Goal: Transaction & Acquisition: Purchase product/service

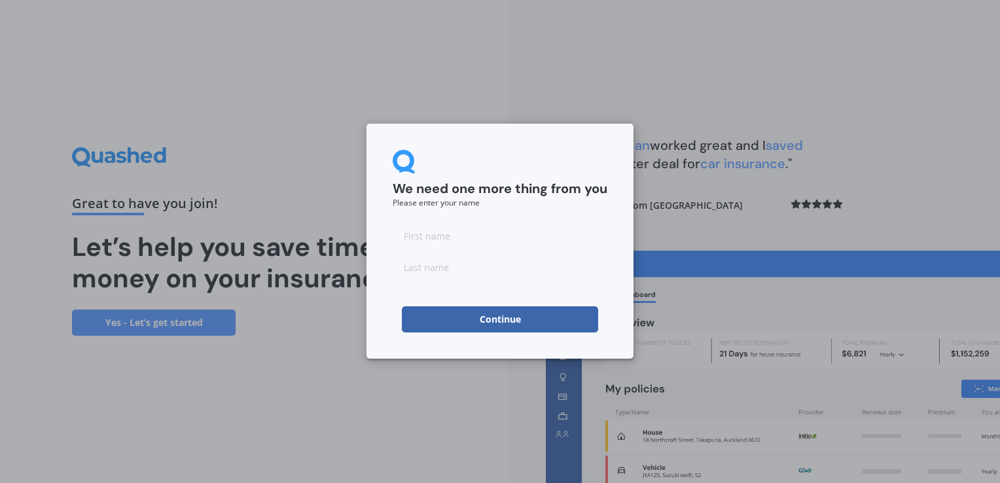
click at [420, 231] on input at bounding box center [500, 236] width 215 height 26
type input "Solo"
type input "[PERSON_NAME]"
click at [453, 323] on button "Continue" at bounding box center [500, 319] width 196 height 26
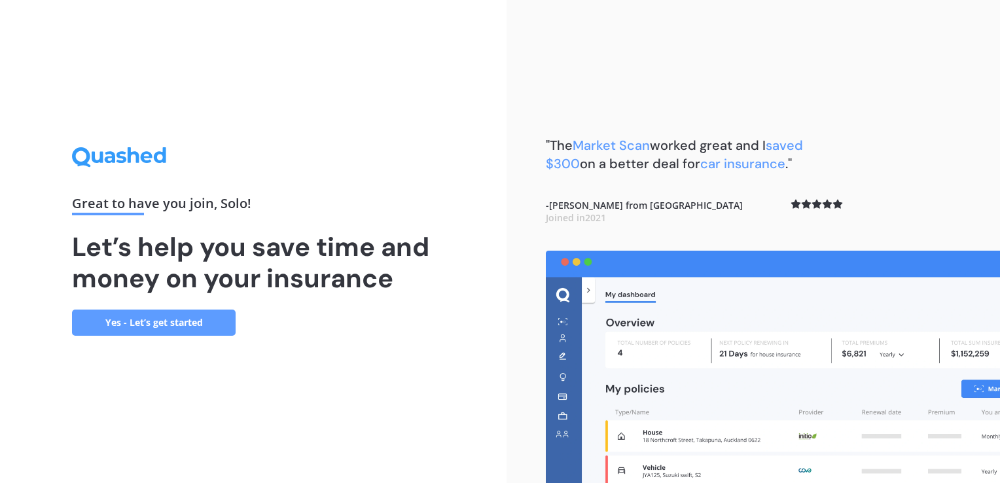
click at [166, 323] on link "Yes - Let’s get started" at bounding box center [154, 323] width 164 height 26
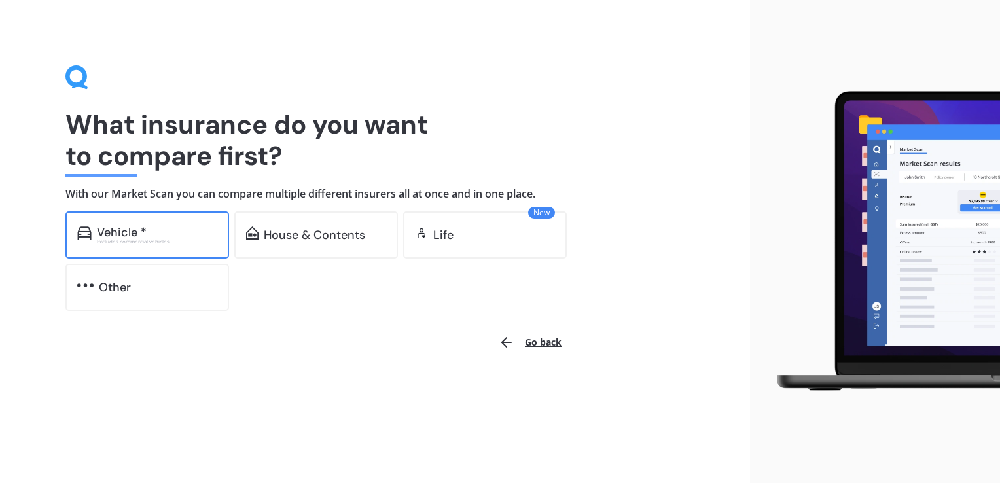
click at [186, 243] on div "Excludes commercial vehicles" at bounding box center [157, 241] width 120 height 5
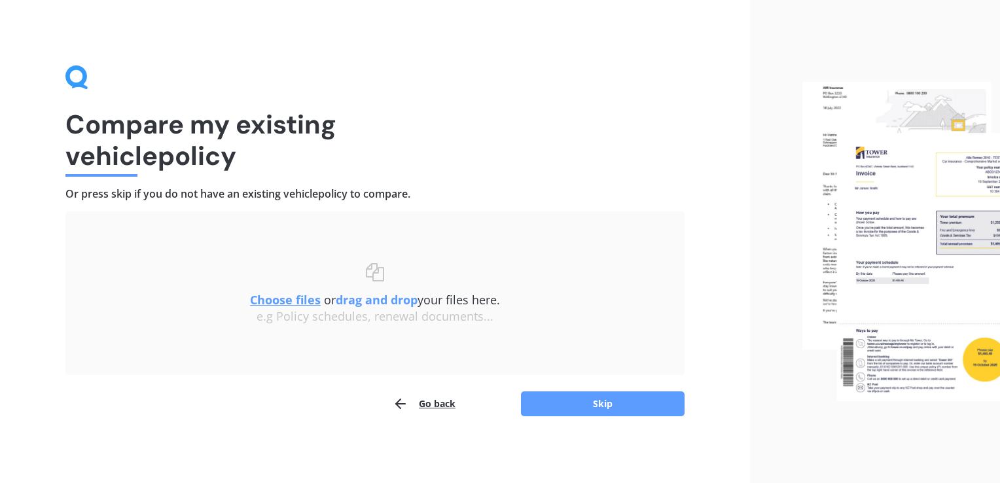
click at [439, 407] on button "Go back" at bounding box center [424, 404] width 63 height 26
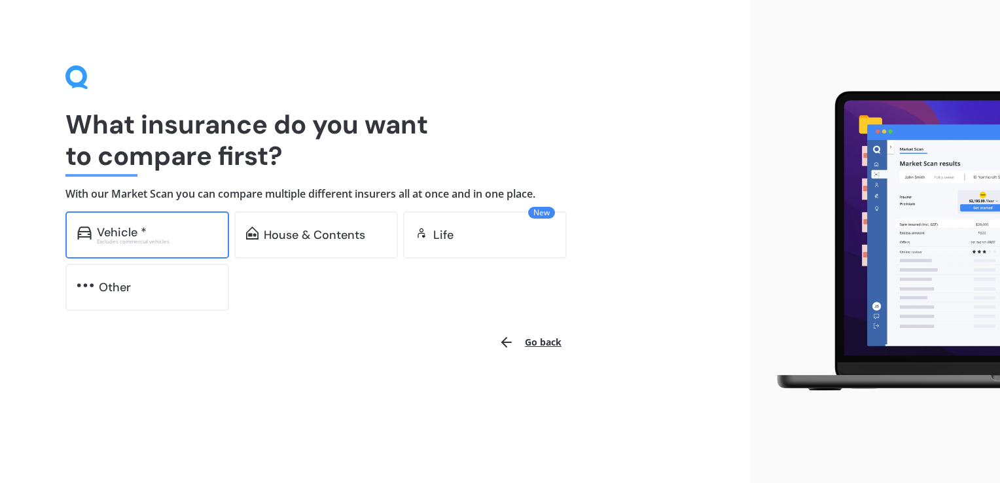
click at [196, 247] on div "Vehicle * Excludes commercial vehicles" at bounding box center [147, 234] width 164 height 47
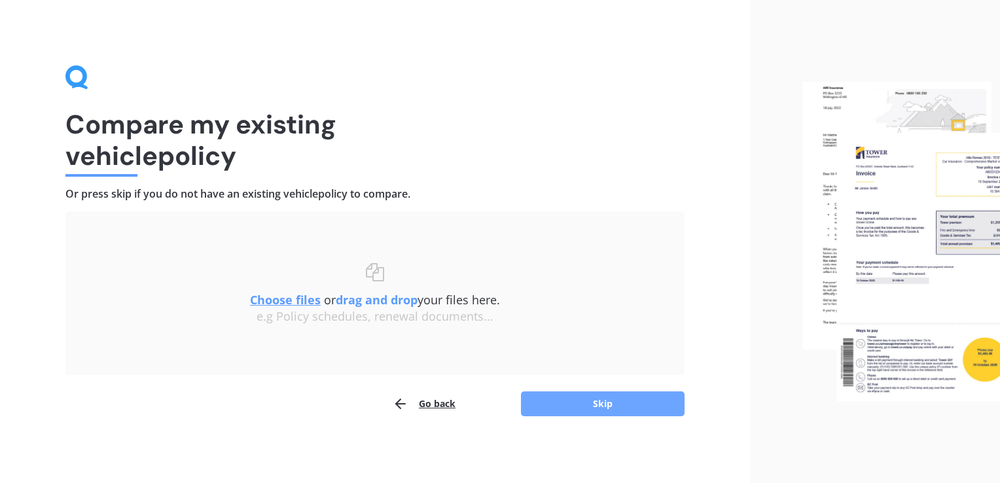
click at [573, 405] on button "Skip" at bounding box center [603, 403] width 164 height 25
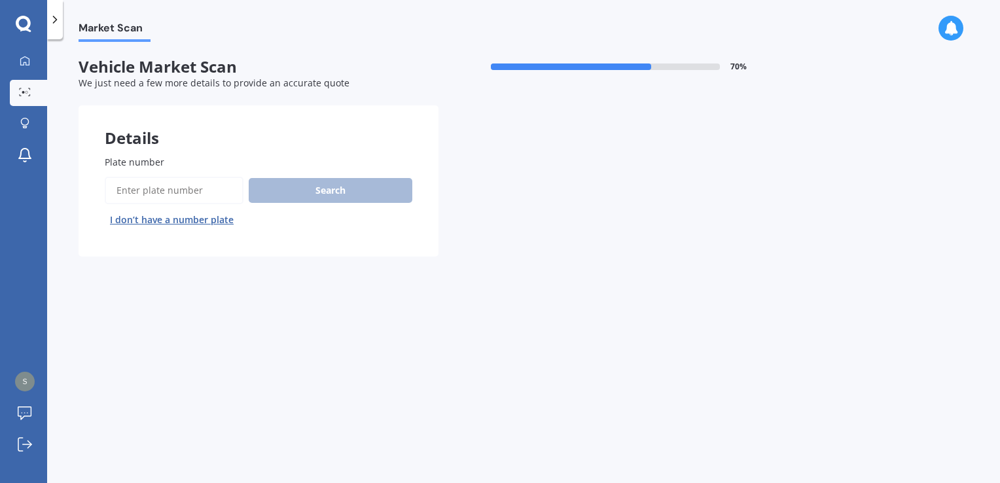
click at [186, 190] on input "Plate number" at bounding box center [174, 190] width 139 height 27
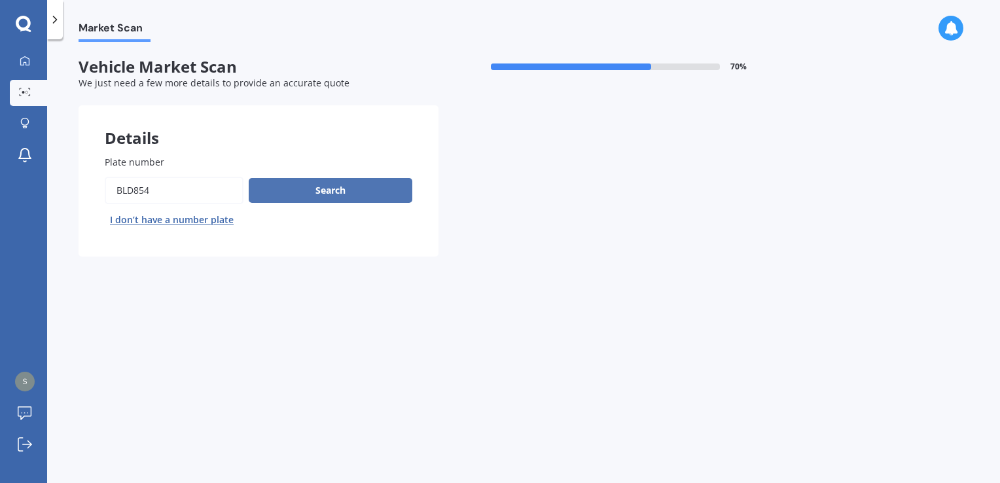
type input "BLD854"
click at [280, 187] on button "Search" at bounding box center [331, 190] width 164 height 25
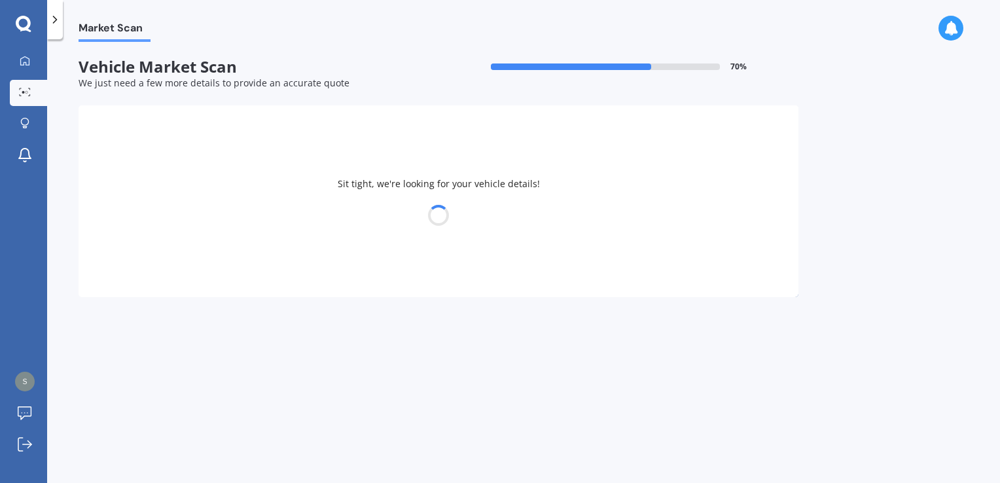
select select "FORD"
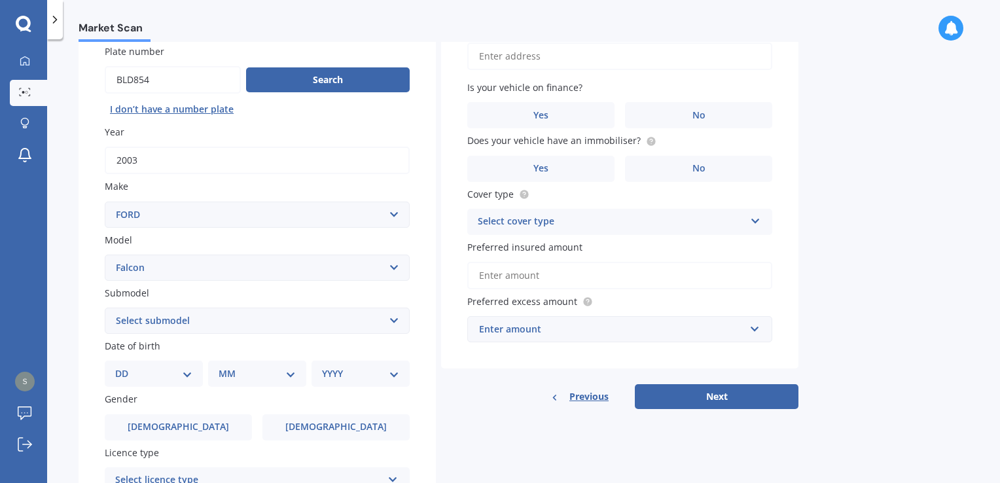
scroll to position [131, 0]
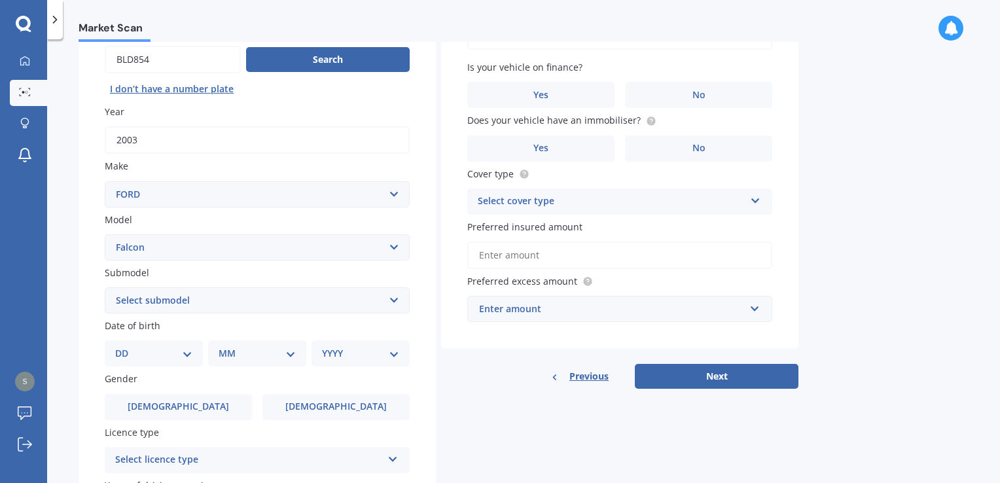
click at [234, 252] on select "Select model Bronco 4WD C-MAX Capri Cortina Courier Econovan Ecosport Endura Es…" at bounding box center [257, 247] width 305 height 26
select select "FAIRMONT"
click at [105, 234] on select "Select model Bronco 4WD C-MAX Capri Cortina Courier Econovan Ecosport Endura Es…" at bounding box center [257, 247] width 305 height 26
click at [251, 299] on select "Select submodel 6 Cyl 6 Cyl Ghia El FMT 6 Cyl V8 V8 Ghia" at bounding box center [257, 300] width 305 height 26
select select "6 CYL"
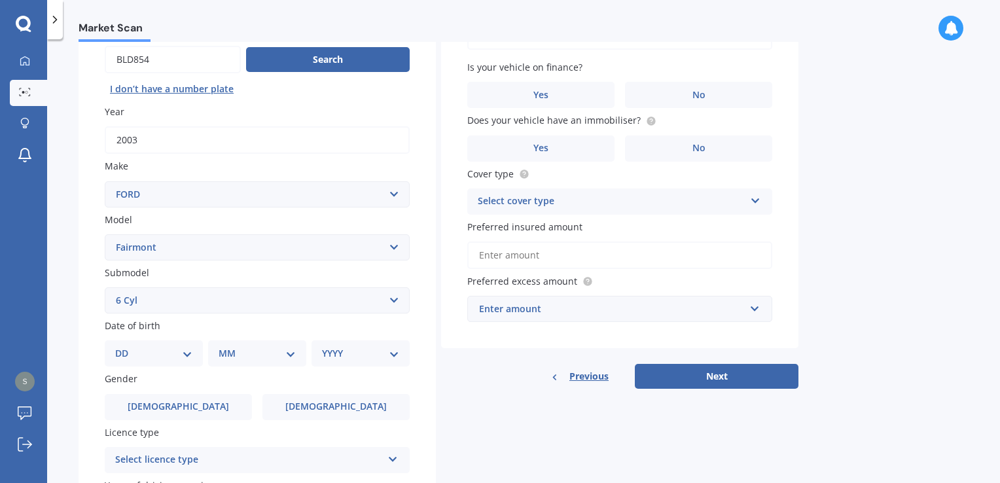
click at [105, 287] on select "Select submodel 6 Cyl 6 Cyl Ghia El FMT 6 Cyl V8 V8 Ghia" at bounding box center [257, 300] width 305 height 26
click at [198, 309] on select "Select submodel 6 Cyl 6 Cyl Ghia El FMT 6 Cyl V8 V8 Ghia" at bounding box center [257, 300] width 305 height 26
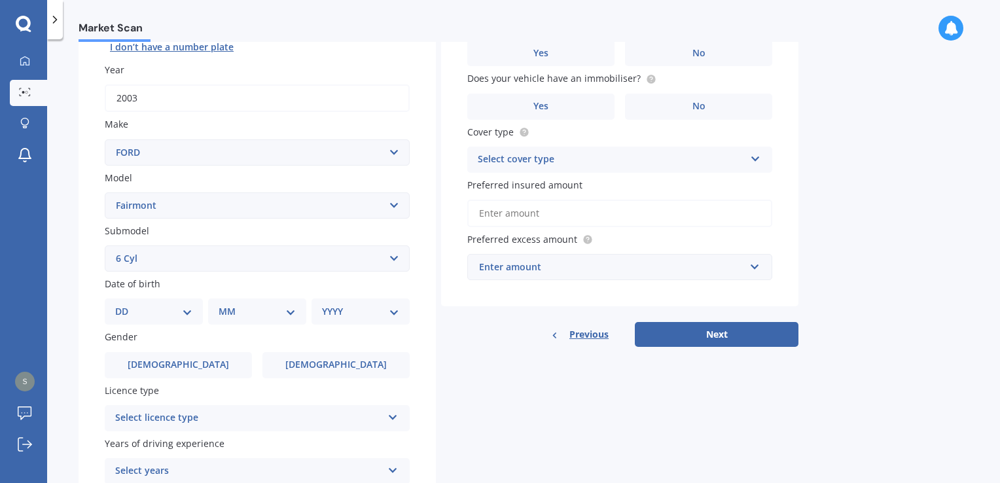
scroll to position [196, 0]
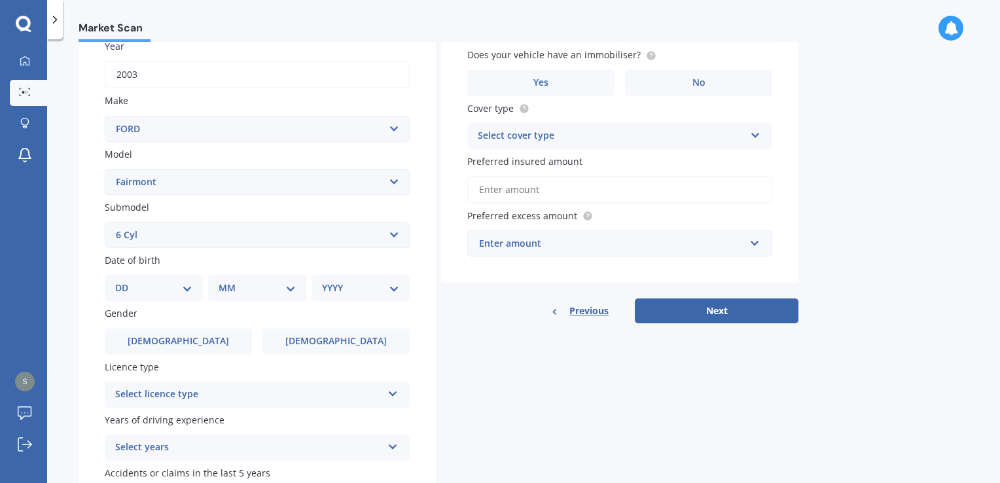
click at [173, 289] on select "DD 01 02 03 04 05 06 07 08 09 10 11 12 13 14 15 16 17 18 19 20 21 22 23 24 25 2…" at bounding box center [153, 288] width 77 height 14
select select "12"
click at [126, 281] on select "DD 01 02 03 04 05 06 07 08 09 10 11 12 13 14 15 16 17 18 19 20 21 22 23 24 25 2…" at bounding box center [153, 288] width 77 height 14
click at [261, 287] on select "MM 01 02 03 04 05 06 07 08 09 10 11 12" at bounding box center [260, 288] width 72 height 14
select select "01"
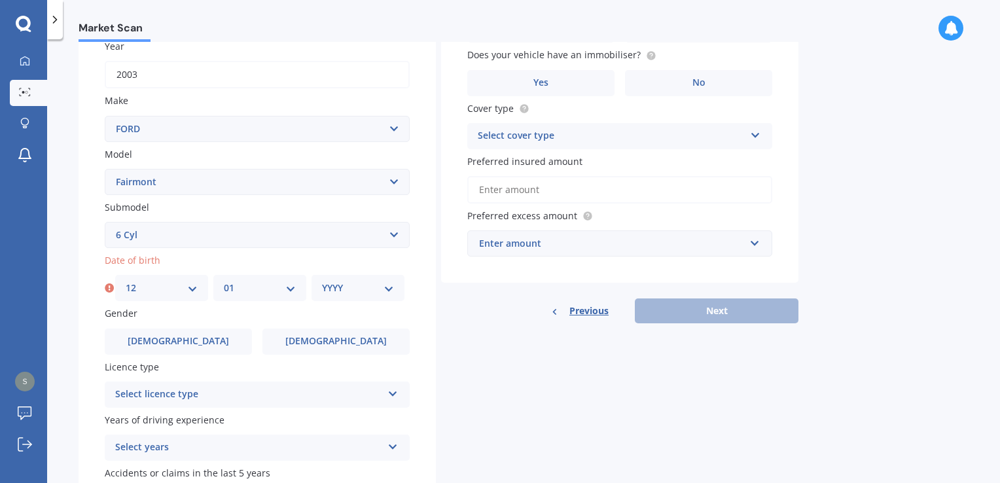
click at [224, 281] on select "MM 01 02 03 04 05 06 07 08 09 10 11 12" at bounding box center [260, 288] width 72 height 14
click at [369, 289] on select "YYYY 2025 2024 2023 2022 2021 2020 2019 2018 2017 2016 2015 2014 2013 2012 2011…" at bounding box center [358, 288] width 72 height 14
select select "2001"
click at [322, 281] on select "YYYY 2025 2024 2023 2022 2021 2020 2019 2018 2017 2016 2015 2014 2013 2012 2011…" at bounding box center [358, 288] width 72 height 14
click at [220, 393] on div "Select licence type" at bounding box center [248, 395] width 267 height 16
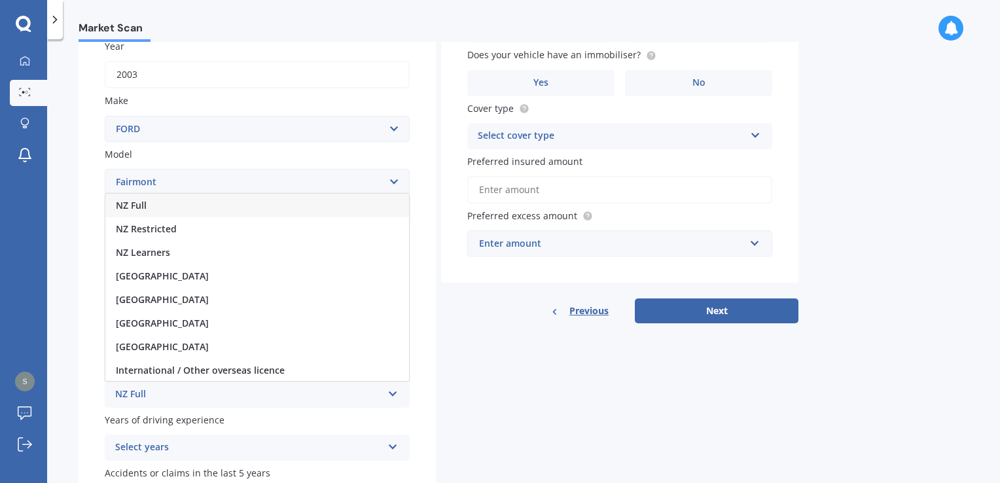
click at [168, 208] on div "NZ Full" at bounding box center [257, 206] width 304 height 24
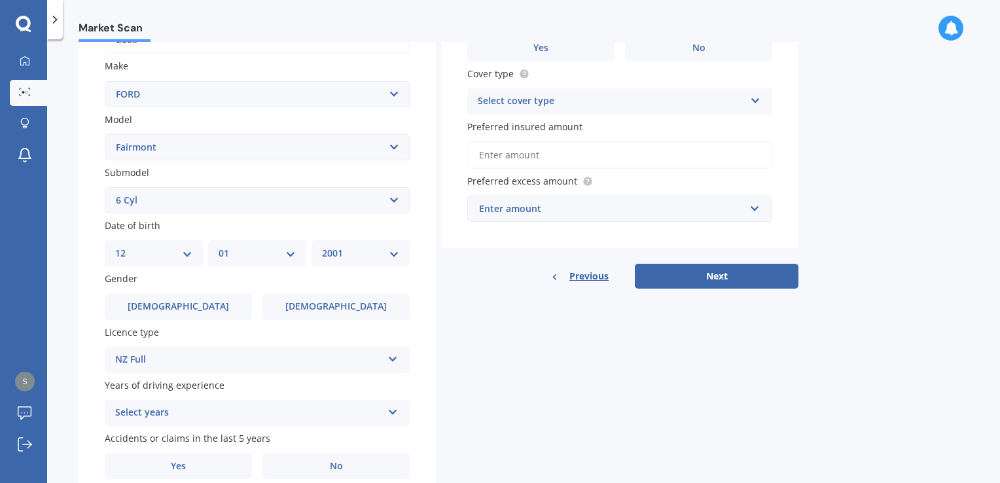
scroll to position [287, 0]
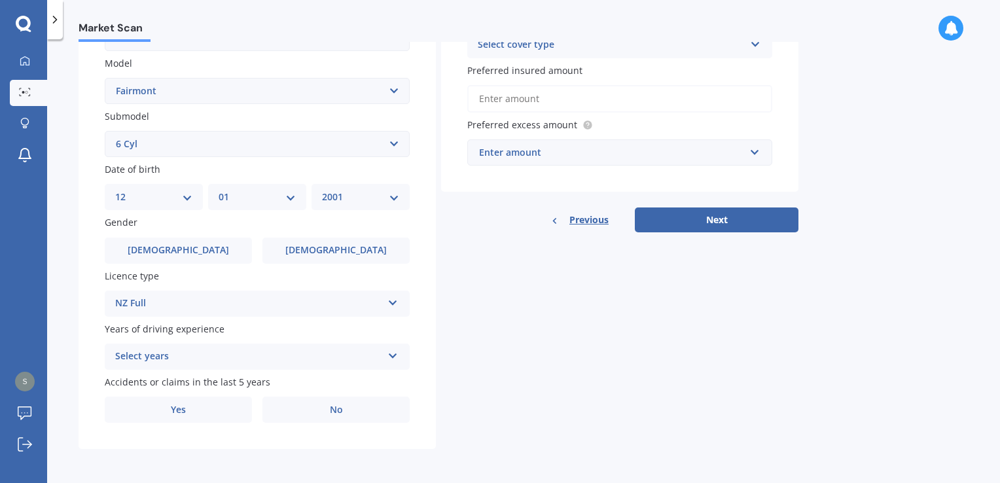
click at [175, 356] on div "Select years" at bounding box center [248, 357] width 267 height 16
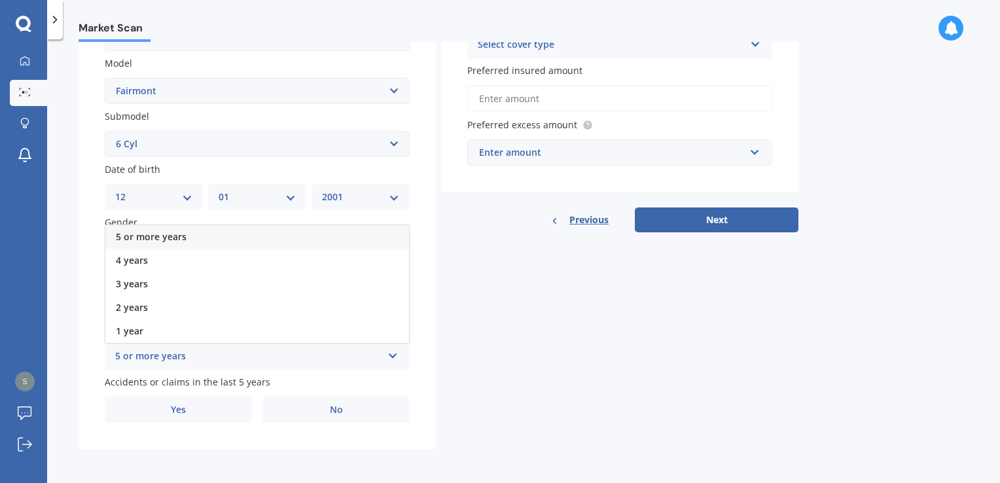
click at [173, 239] on span "5 or more years" at bounding box center [151, 236] width 71 height 12
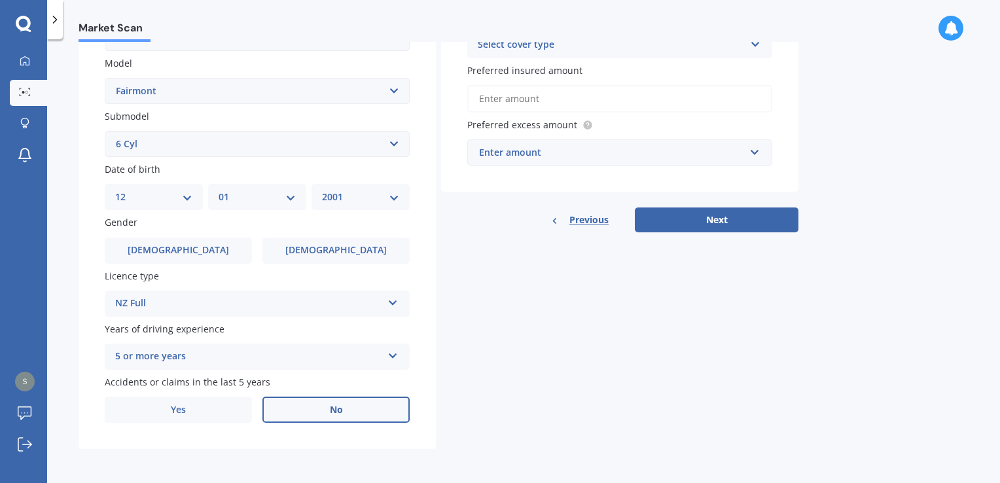
click at [290, 405] on label "No" at bounding box center [335, 410] width 147 height 26
click at [0, 0] on input "No" at bounding box center [0, 0] width 0 height 0
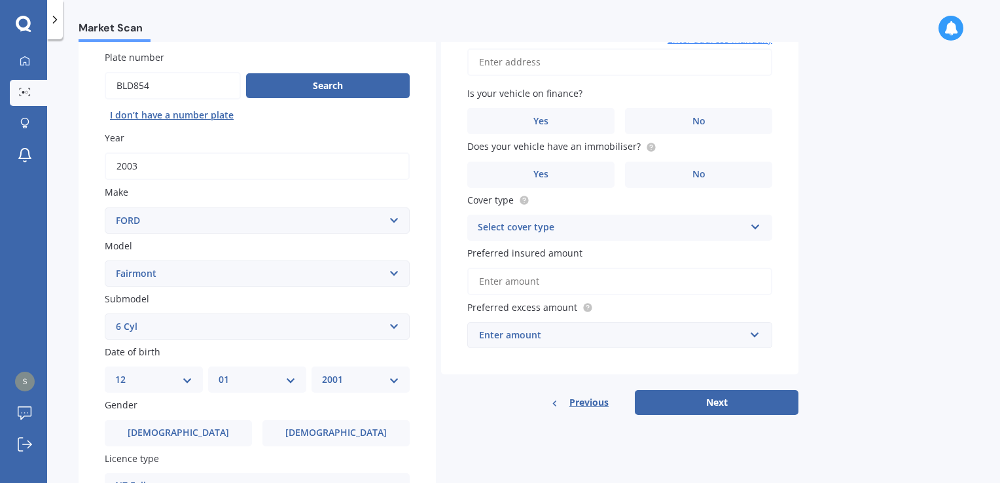
scroll to position [26, 0]
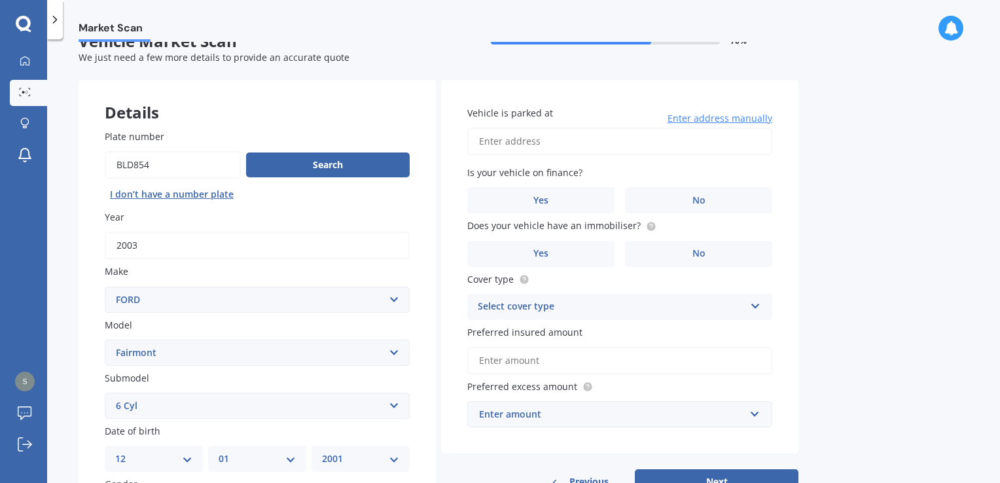
click at [516, 147] on input "Vehicle is parked at" at bounding box center [619, 141] width 305 height 27
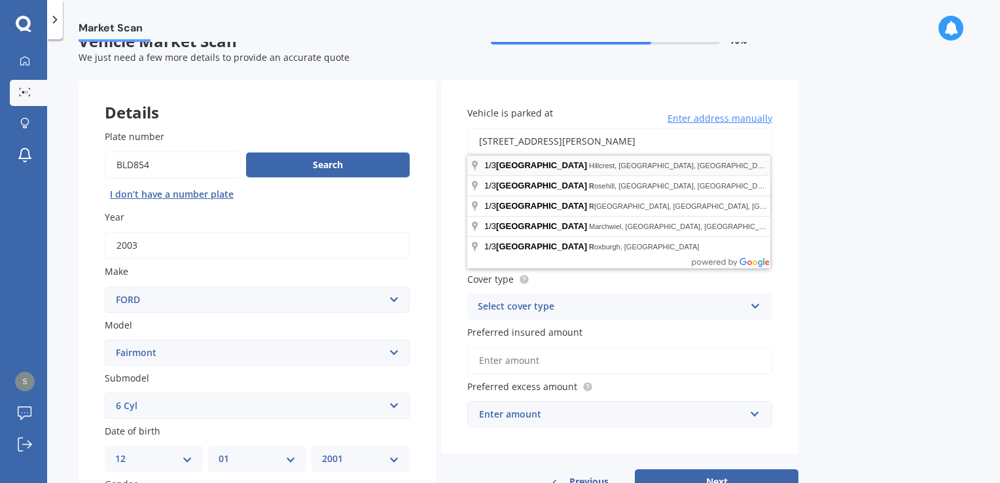
type input "[STREET_ADDRESS][PERSON_NAME]"
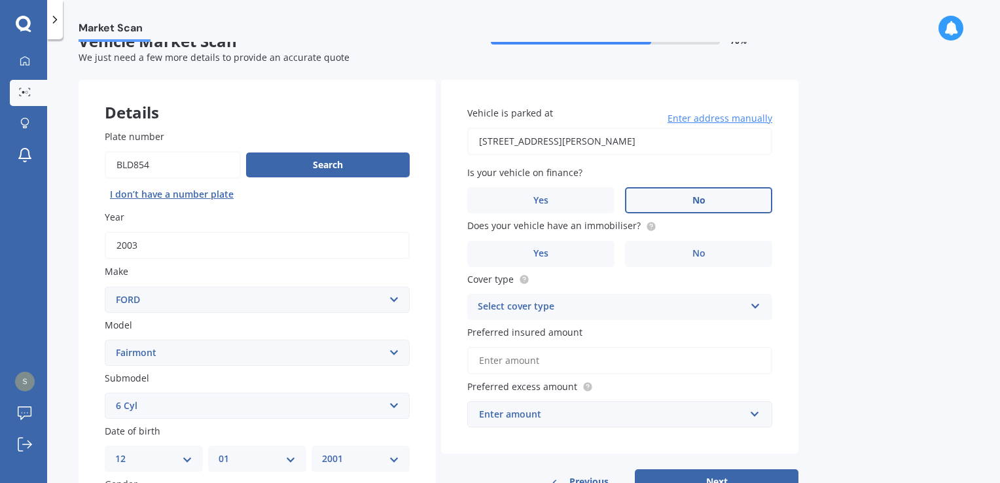
click at [653, 194] on label "No" at bounding box center [698, 200] width 147 height 26
click at [0, 0] on input "No" at bounding box center [0, 0] width 0 height 0
click at [589, 255] on label "Yes" at bounding box center [540, 254] width 147 height 26
click at [0, 0] on input "Yes" at bounding box center [0, 0] width 0 height 0
click at [528, 312] on div "Select cover type" at bounding box center [611, 307] width 267 height 16
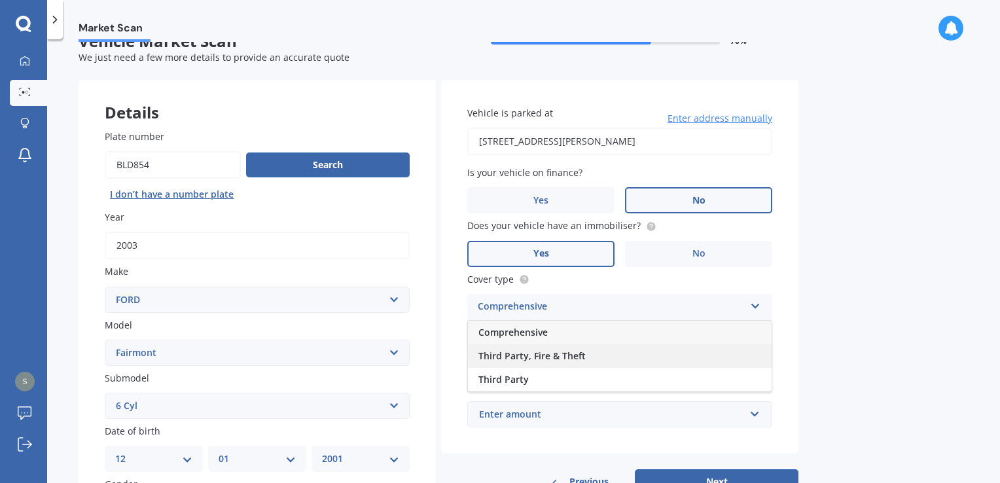
click at [527, 355] on span "Third Party, Fire & Theft" at bounding box center [532, 356] width 107 height 12
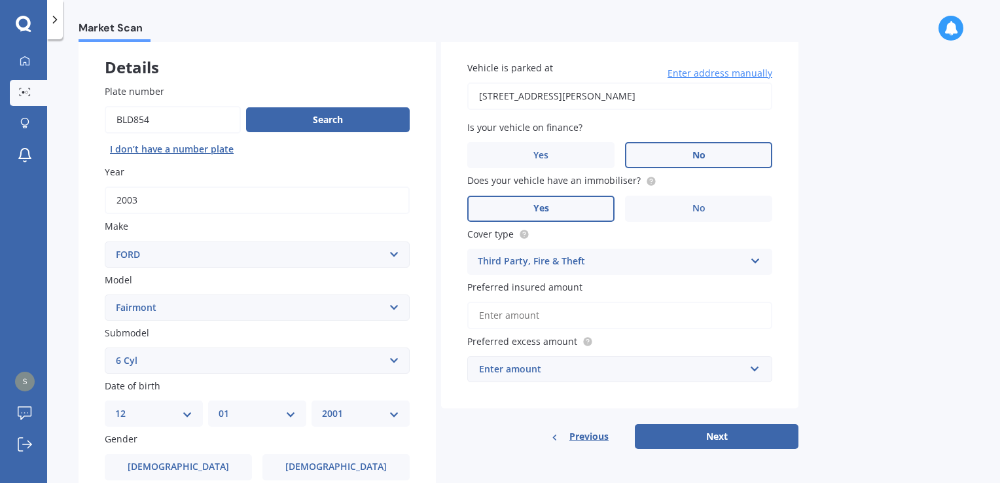
scroll to position [91, 0]
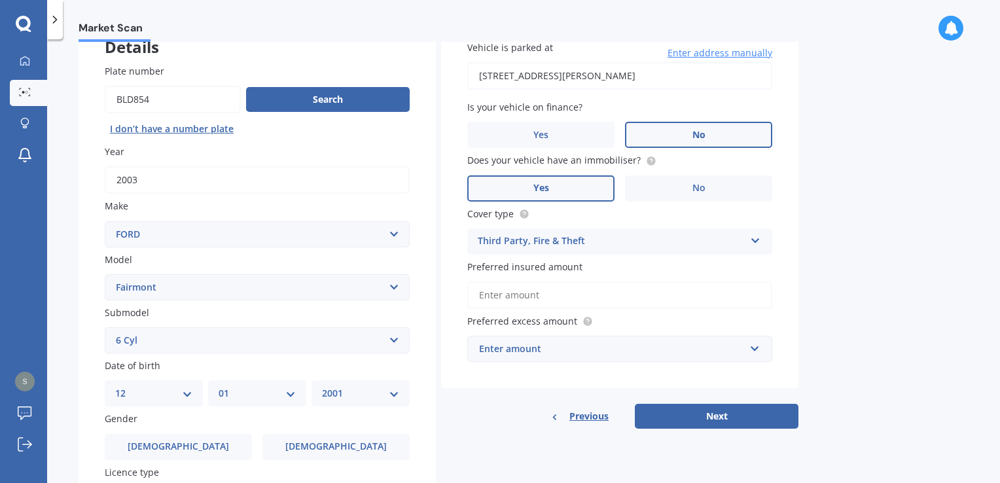
click at [560, 296] on input "Preferred insured amount" at bounding box center [619, 294] width 305 height 27
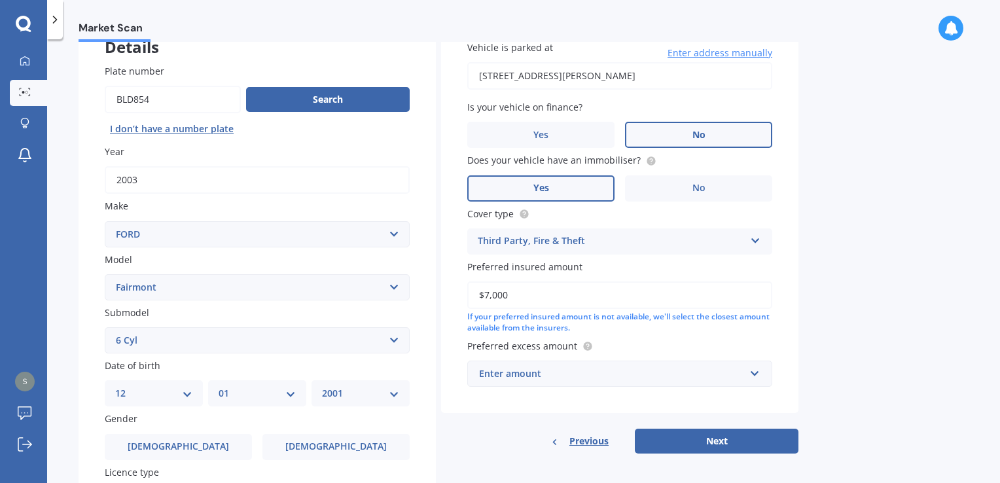
type input "$7,000"
click at [531, 382] on input "text" at bounding box center [615, 373] width 293 height 25
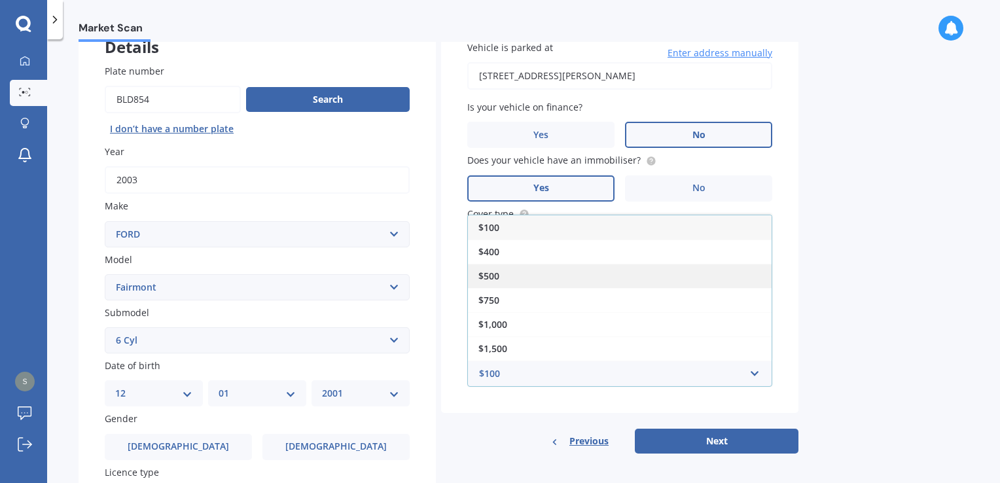
click at [521, 264] on div "$500" at bounding box center [620, 276] width 304 height 24
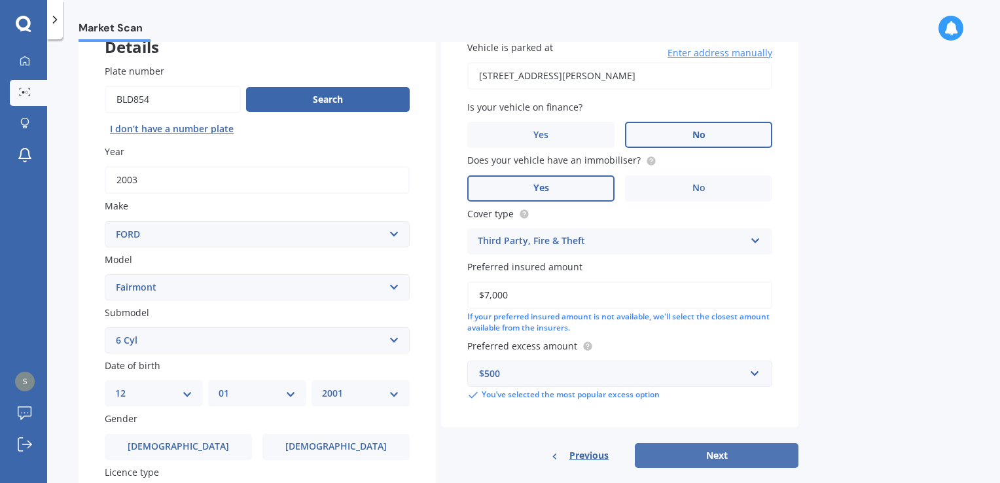
click at [691, 456] on button "Next" at bounding box center [717, 455] width 164 height 25
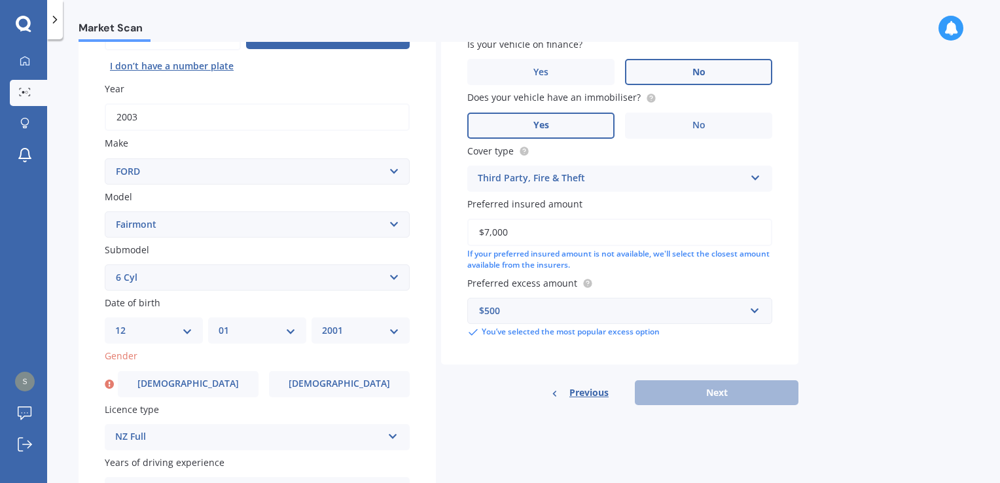
scroll to position [287, 0]
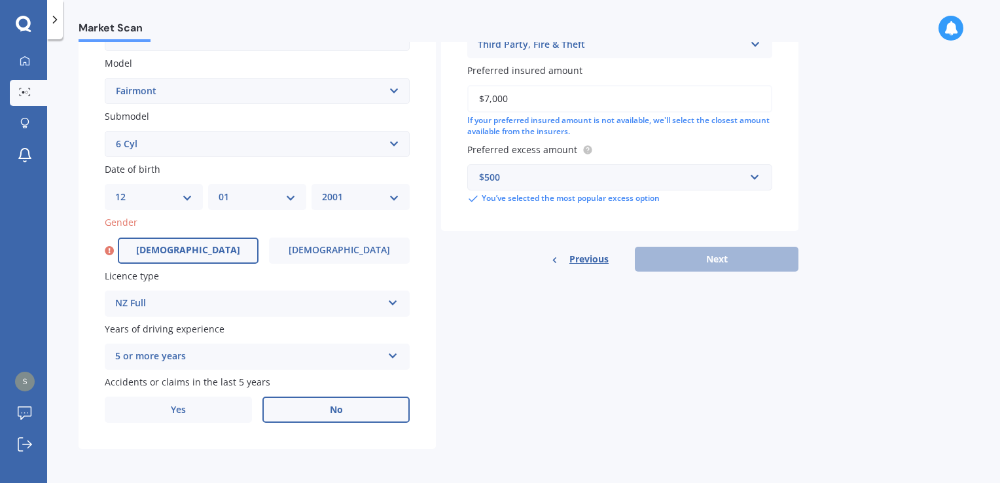
drag, startPoint x: 210, startPoint y: 249, endPoint x: 248, endPoint y: 247, distance: 38.0
click at [210, 249] on label "[DEMOGRAPHIC_DATA]" at bounding box center [188, 251] width 141 height 26
click at [0, 0] on input "[DEMOGRAPHIC_DATA]" at bounding box center [0, 0] width 0 height 0
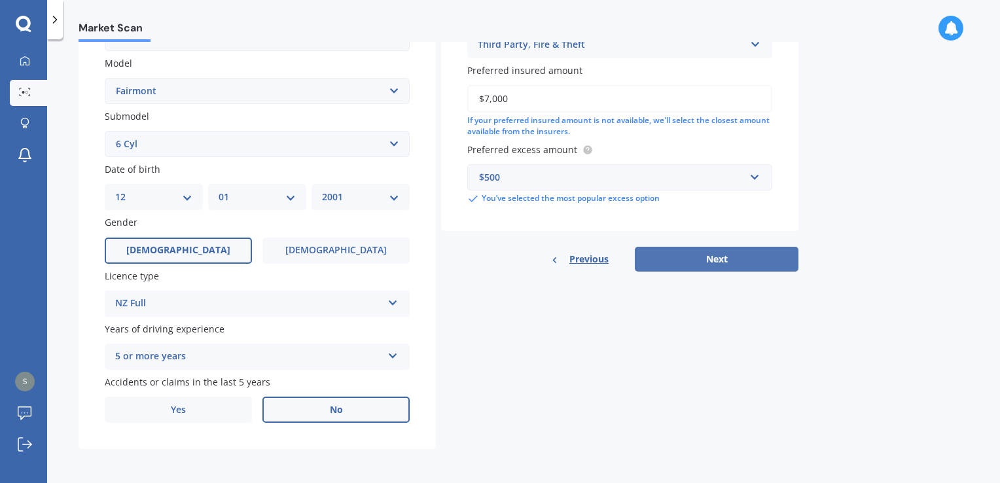
click at [726, 254] on button "Next" at bounding box center [717, 259] width 164 height 25
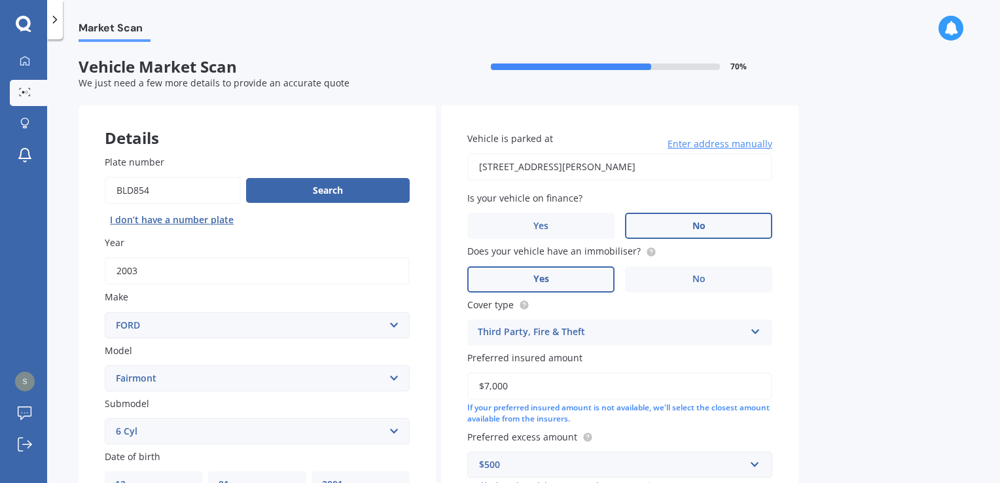
select select "12"
select select "01"
select select "2001"
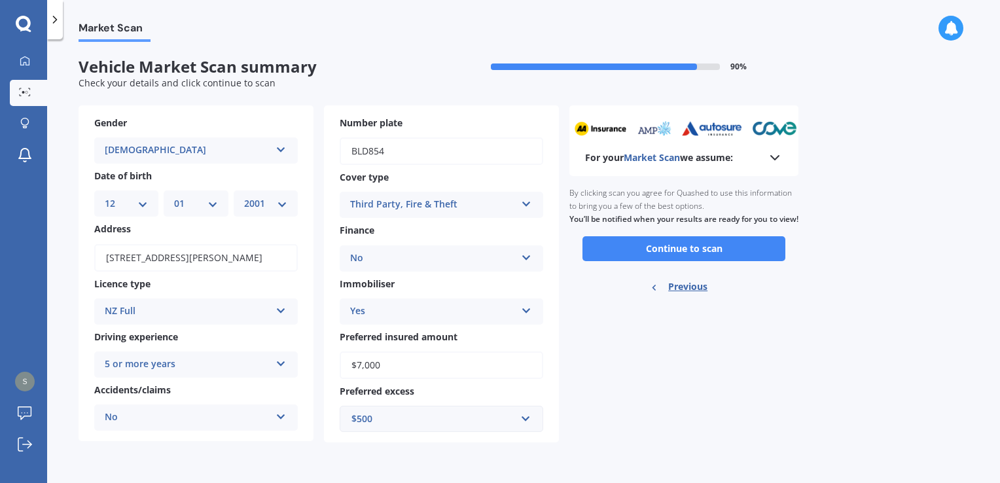
click at [778, 158] on icon at bounding box center [775, 158] width 16 height 16
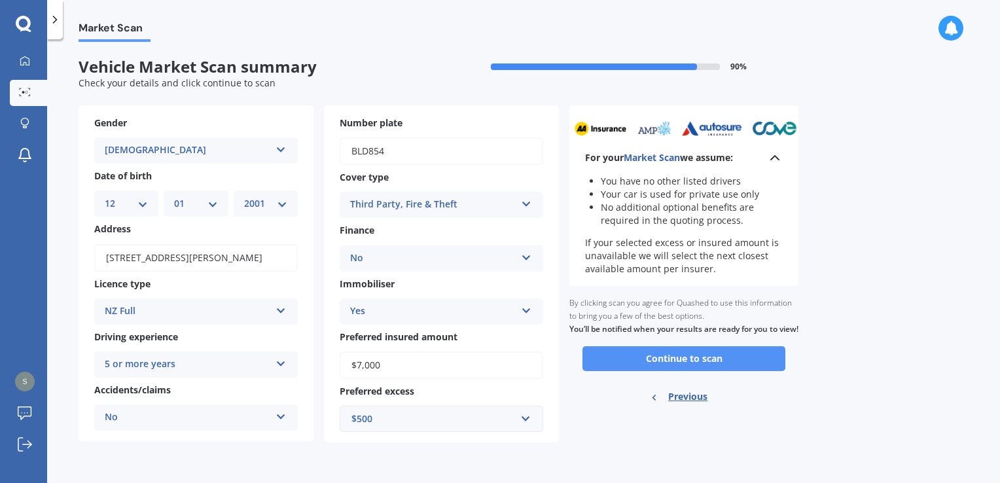
click at [662, 371] on button "Continue to scan" at bounding box center [684, 358] width 203 height 25
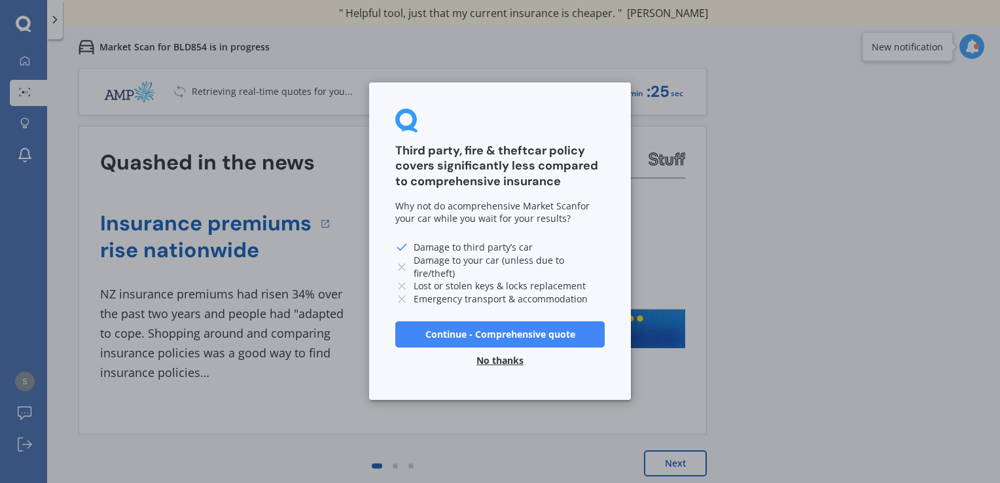
click at [492, 358] on button "No thanks" at bounding box center [500, 361] width 63 height 26
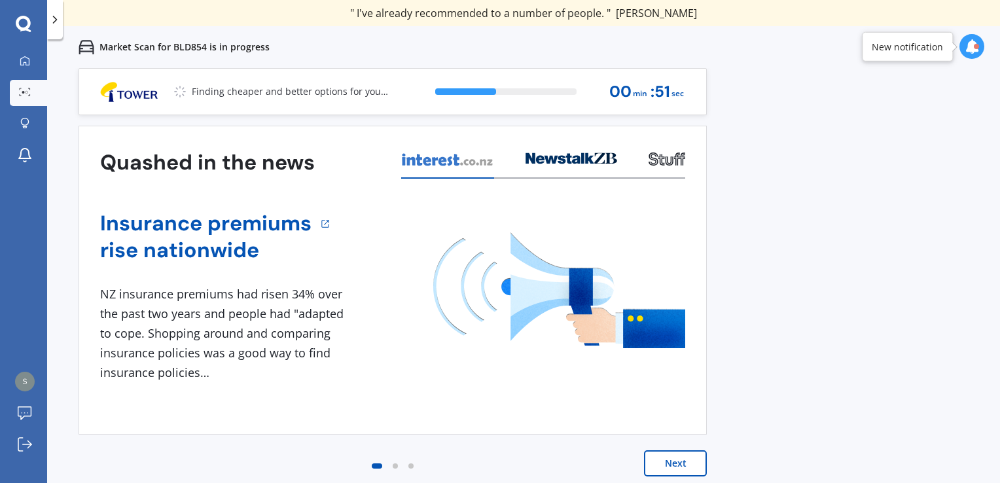
click at [683, 463] on button "Next" at bounding box center [675, 463] width 63 height 26
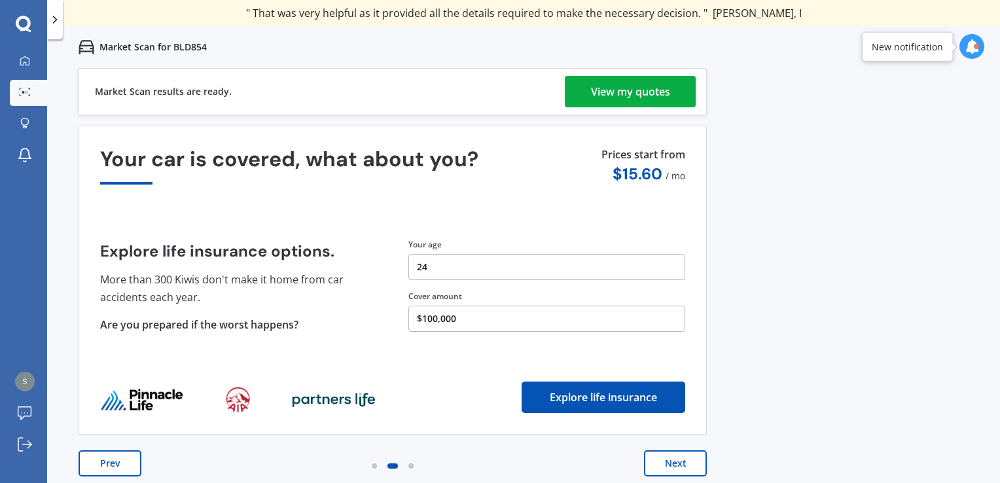
click at [600, 85] on div "View my quotes" at bounding box center [630, 91] width 79 height 31
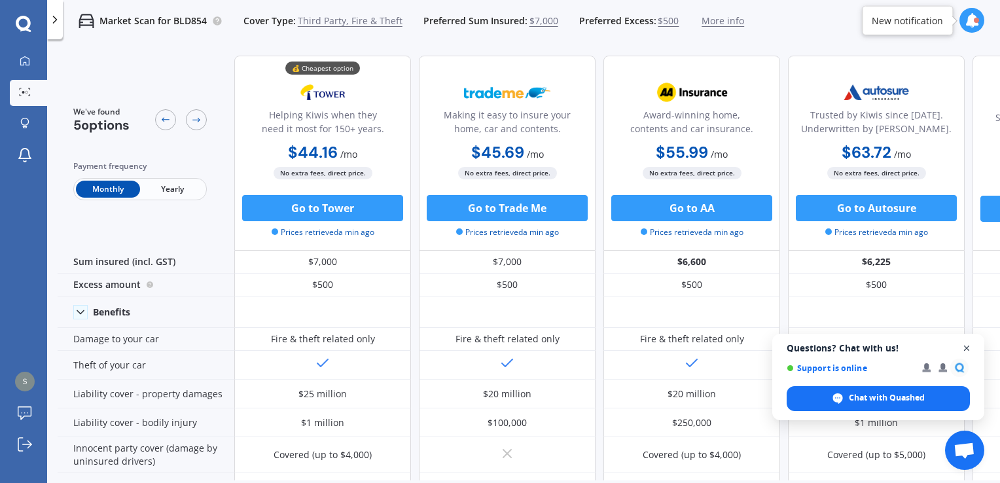
click at [962, 348] on span "Open chat" at bounding box center [967, 348] width 16 height 16
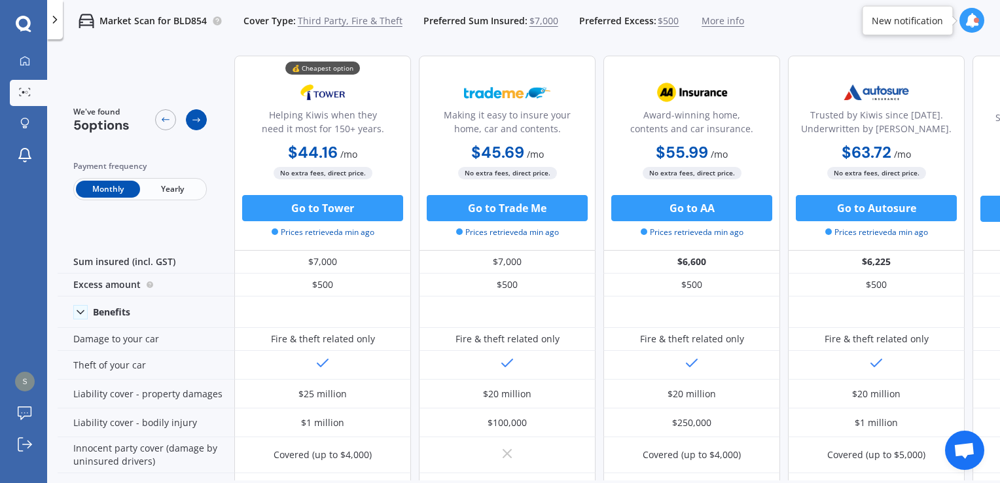
click at [199, 124] on icon at bounding box center [196, 120] width 10 height 10
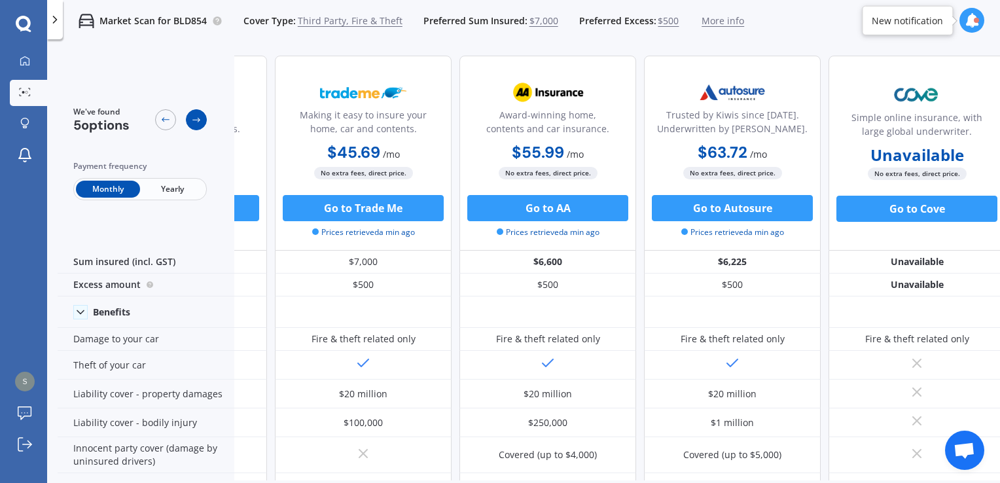
scroll to position [0, 155]
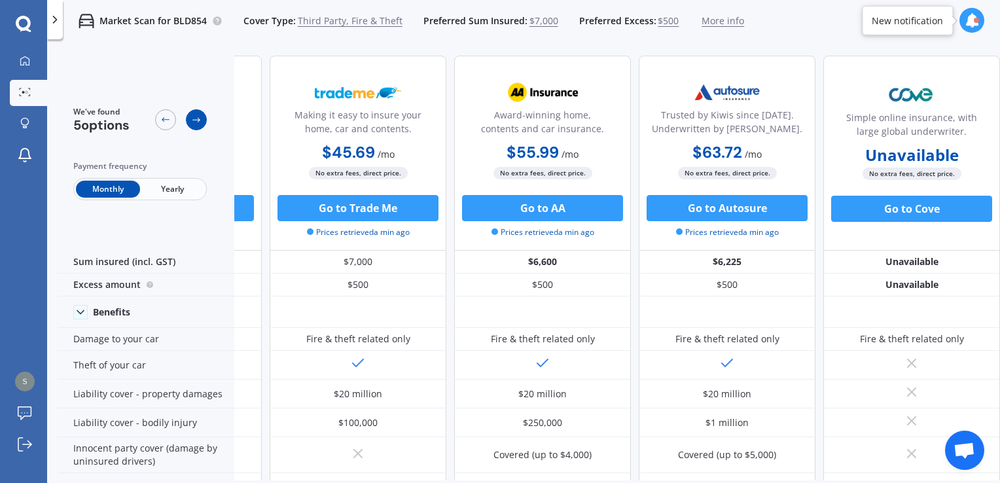
click at [199, 124] on icon at bounding box center [196, 120] width 10 height 10
click at [165, 121] on icon at bounding box center [165, 120] width 10 height 10
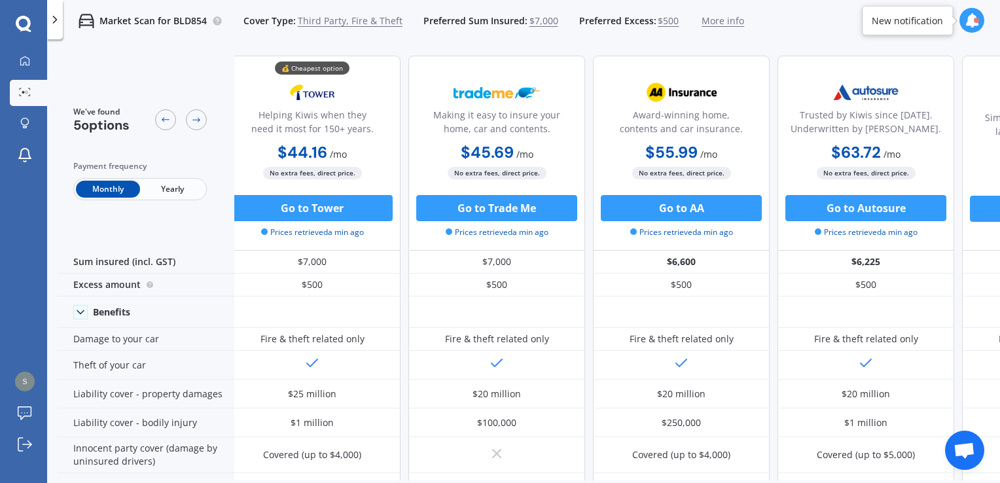
scroll to position [0, 0]
